Goal: Task Accomplishment & Management: Manage account settings

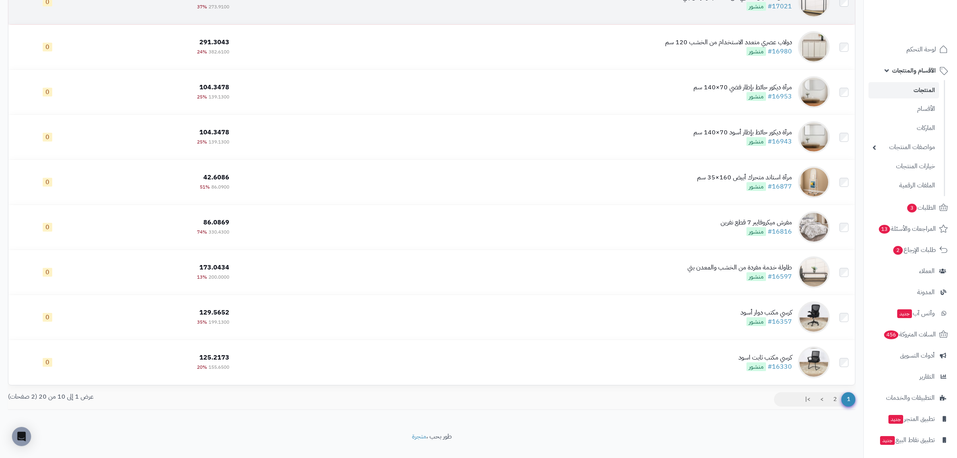
scroll to position [186, 0]
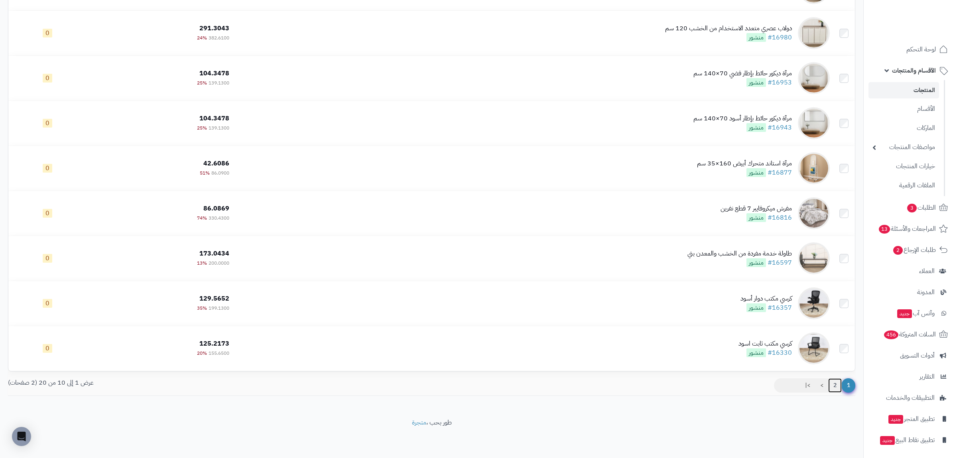
click at [832, 388] on link "2" at bounding box center [835, 385] width 14 height 14
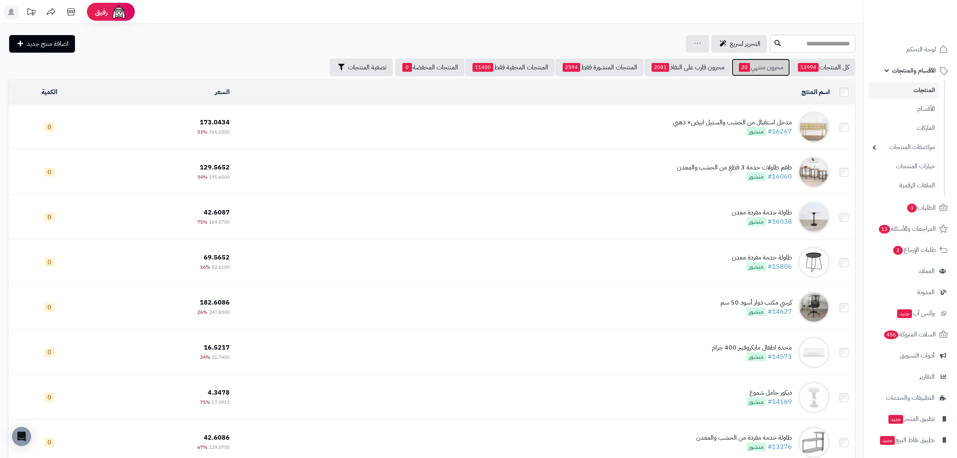
click at [763, 65] on link "مخزون منتهي 20" at bounding box center [761, 68] width 58 height 18
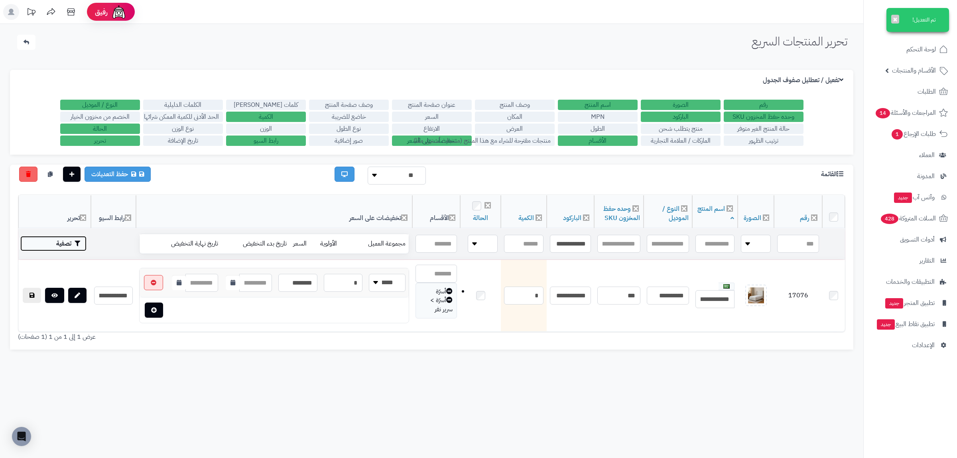
click at [73, 242] on button "تصفية" at bounding box center [53, 243] width 66 height 15
click at [73, 242] on button "تصفية" at bounding box center [53, 244] width 66 height 15
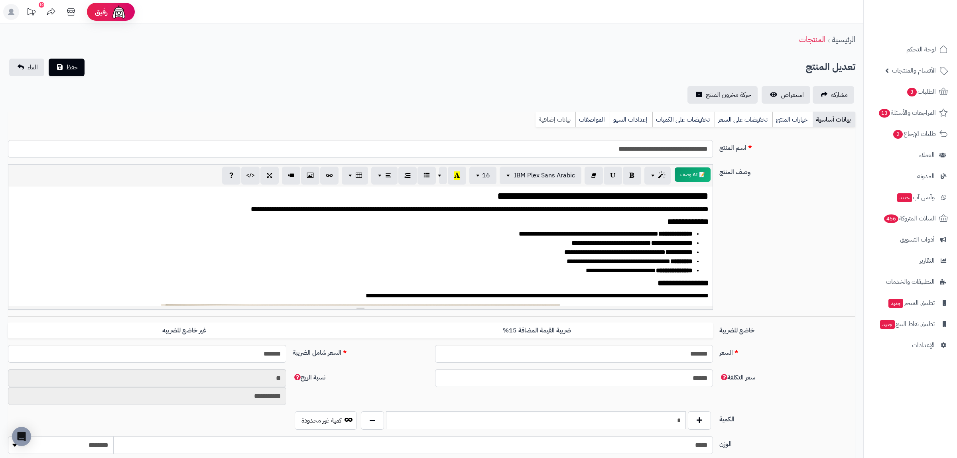
click at [551, 119] on link "بيانات إضافية" at bounding box center [556, 120] width 40 height 16
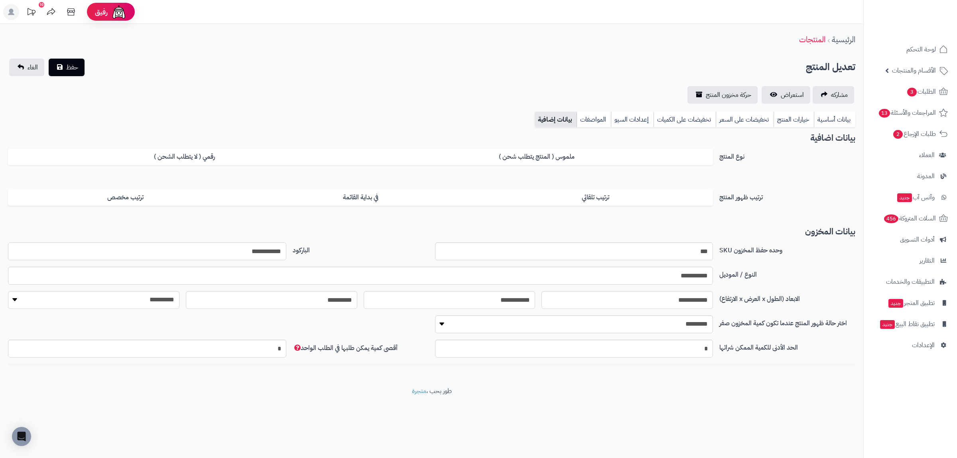
click at [245, 255] on input "**********" at bounding box center [147, 251] width 278 height 18
click at [842, 117] on link "بيانات أساسية" at bounding box center [834, 120] width 41 height 16
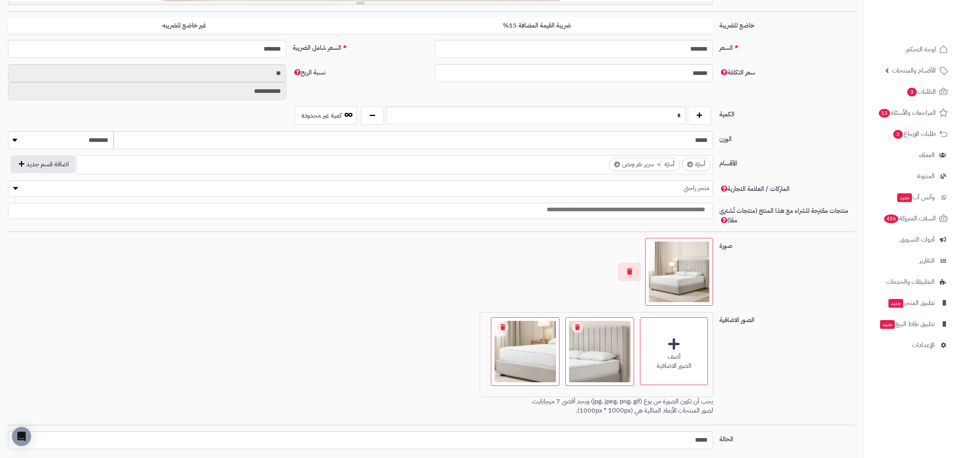
scroll to position [366, 0]
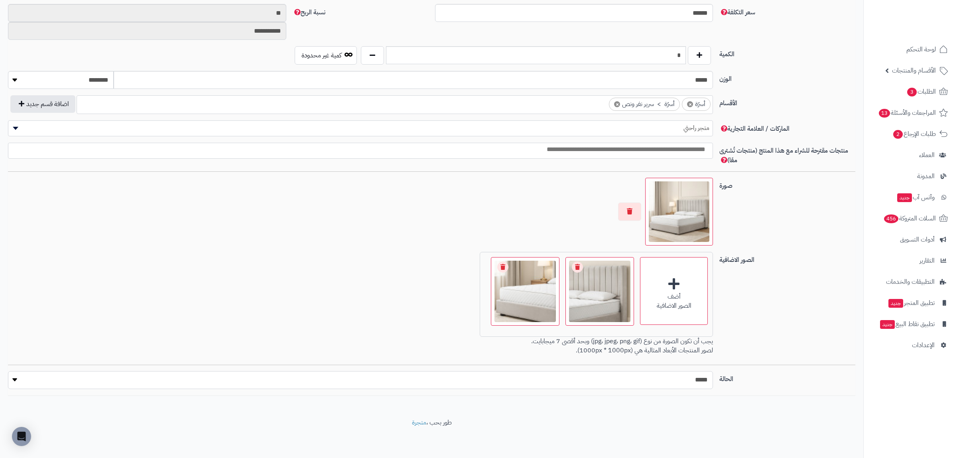
select select "*"
click option "****" at bounding box center [0, 0] width 0 height 0
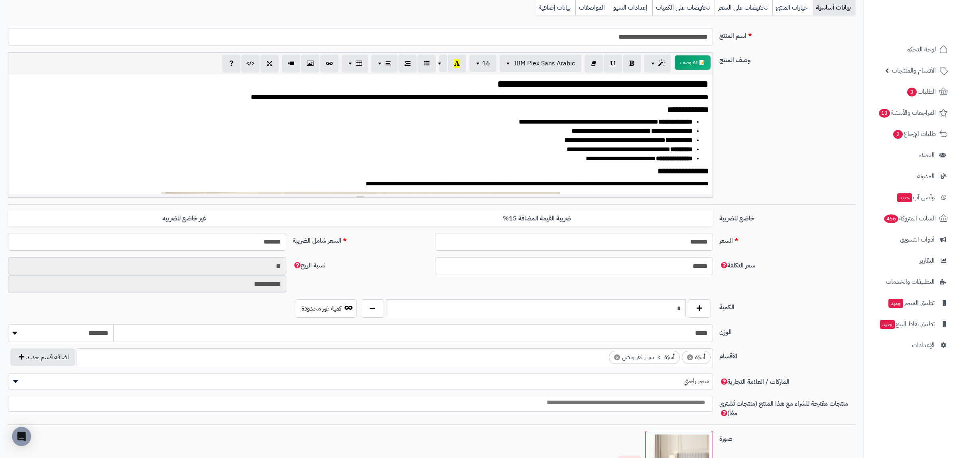
scroll to position [0, 0]
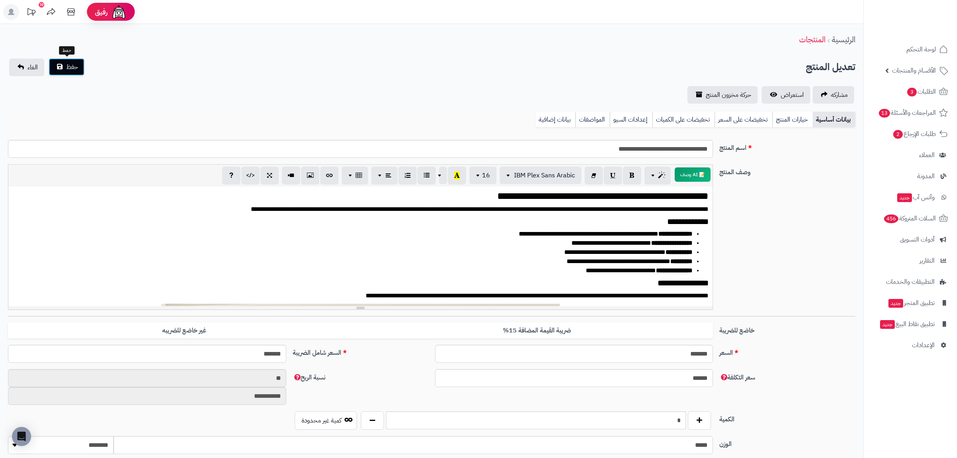
click at [65, 66] on button "حفظ" at bounding box center [67, 67] width 36 height 18
